Goal: Information Seeking & Learning: Learn about a topic

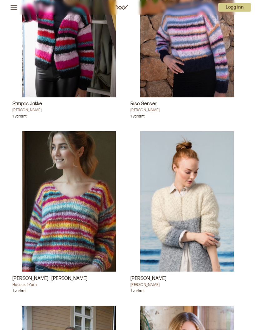
scroll to position [2745, 0]
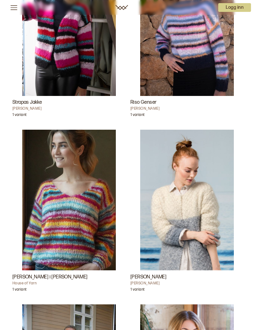
click at [190, 205] on img "Adrianna Stripejakke" at bounding box center [187, 200] width 94 height 141
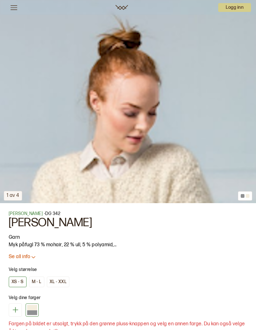
scroll to position [189, 0]
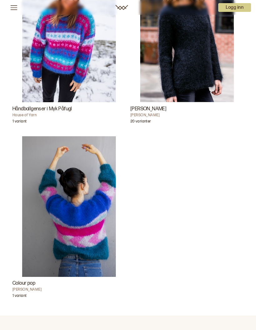
scroll to position [6741, 0]
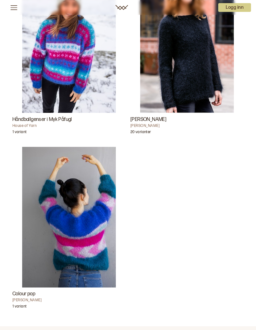
click at [197, 75] on img "Thea Genser" at bounding box center [187, 42] width 94 height 141
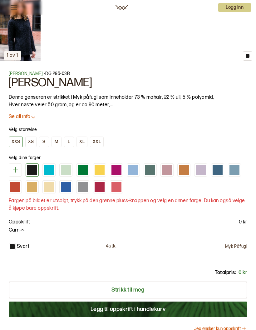
scroll to position [321, 0]
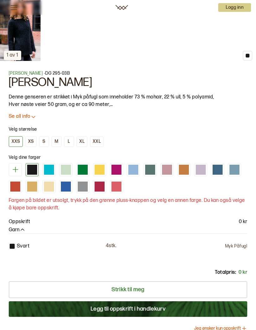
click at [83, 144] on button "XL" at bounding box center [82, 141] width 11 height 11
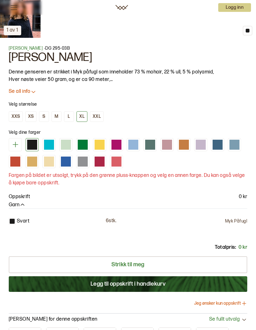
scroll to position [359, 0]
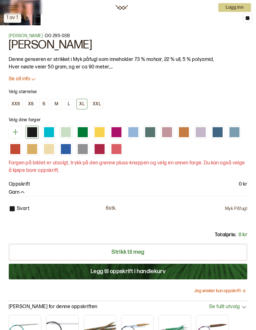
click at [17, 133] on icon at bounding box center [16, 132] width 8 height 8
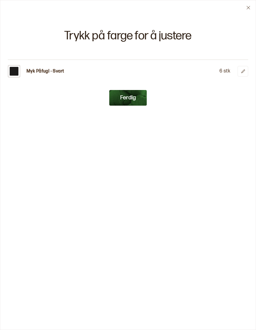
click at [17, 72] on div at bounding box center [14, 71] width 9 height 9
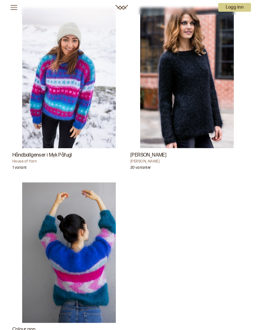
scroll to position [6706, 0]
click at [189, 95] on img "Thea Genser" at bounding box center [187, 77] width 94 height 141
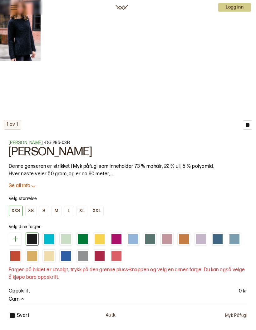
scroll to position [252, 0]
click at [114, 239] on div at bounding box center [117, 239] width 10 height 10
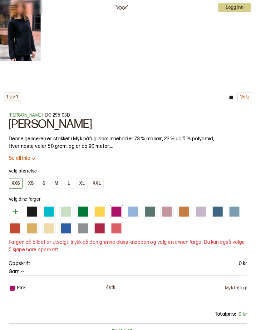
scroll to position [291, 0]
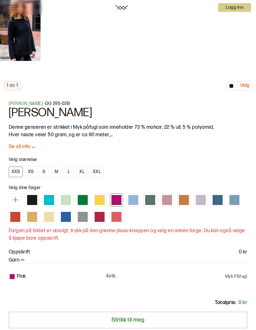
click at [117, 202] on div at bounding box center [117, 200] width 10 height 10
click at [118, 201] on div at bounding box center [117, 200] width 10 height 10
click at [245, 89] on button "Velg" at bounding box center [244, 86] width 15 height 10
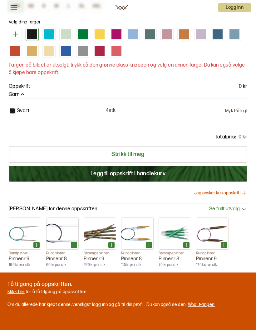
click at [117, 37] on div at bounding box center [117, 34] width 10 height 10
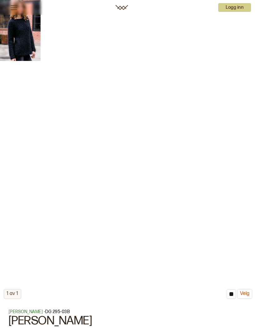
scroll to position [83, 0]
